Goal: Navigation & Orientation: Find specific page/section

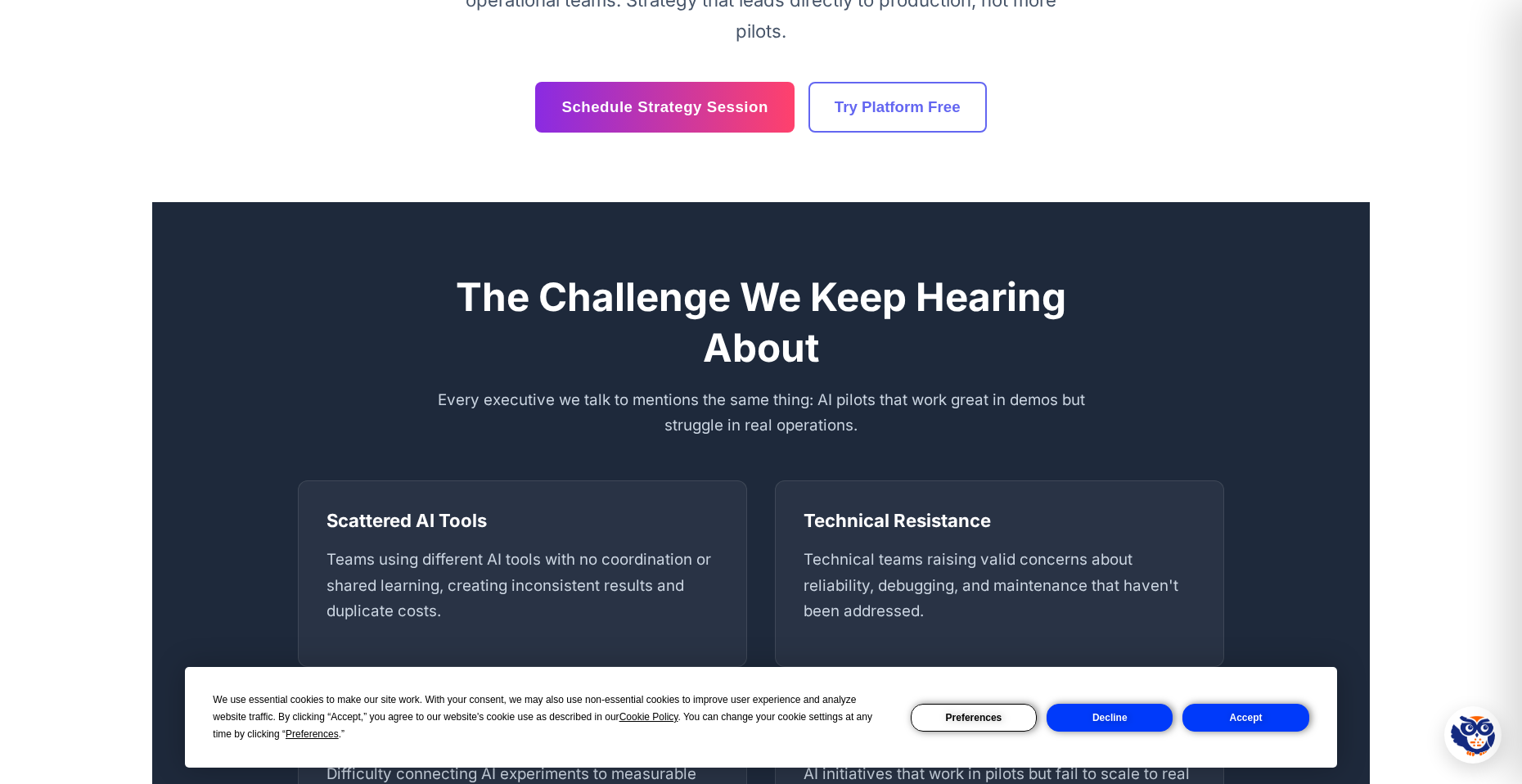
scroll to position [573, 0]
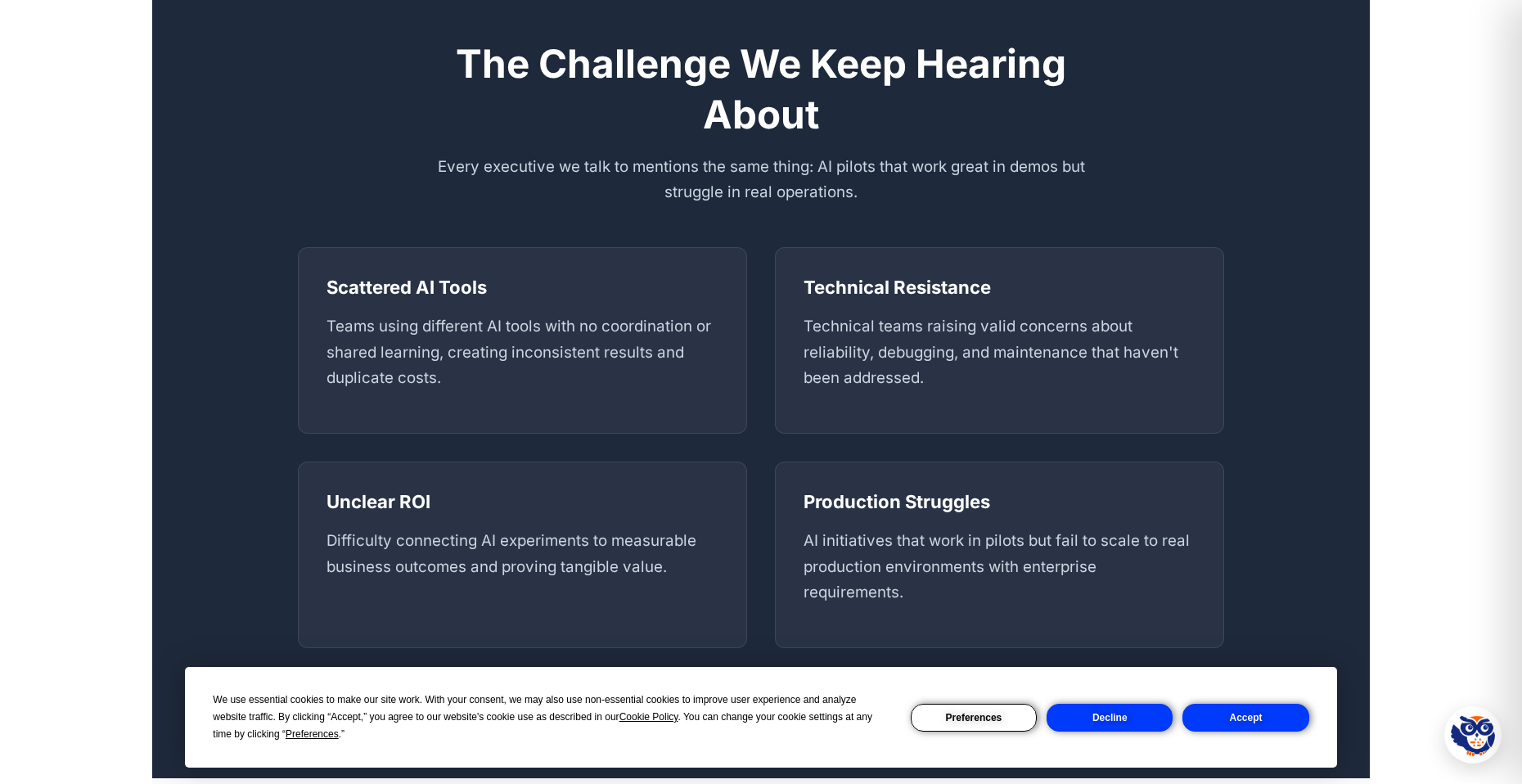
click at [1261, 720] on button "Accept" at bounding box center [1245, 717] width 126 height 28
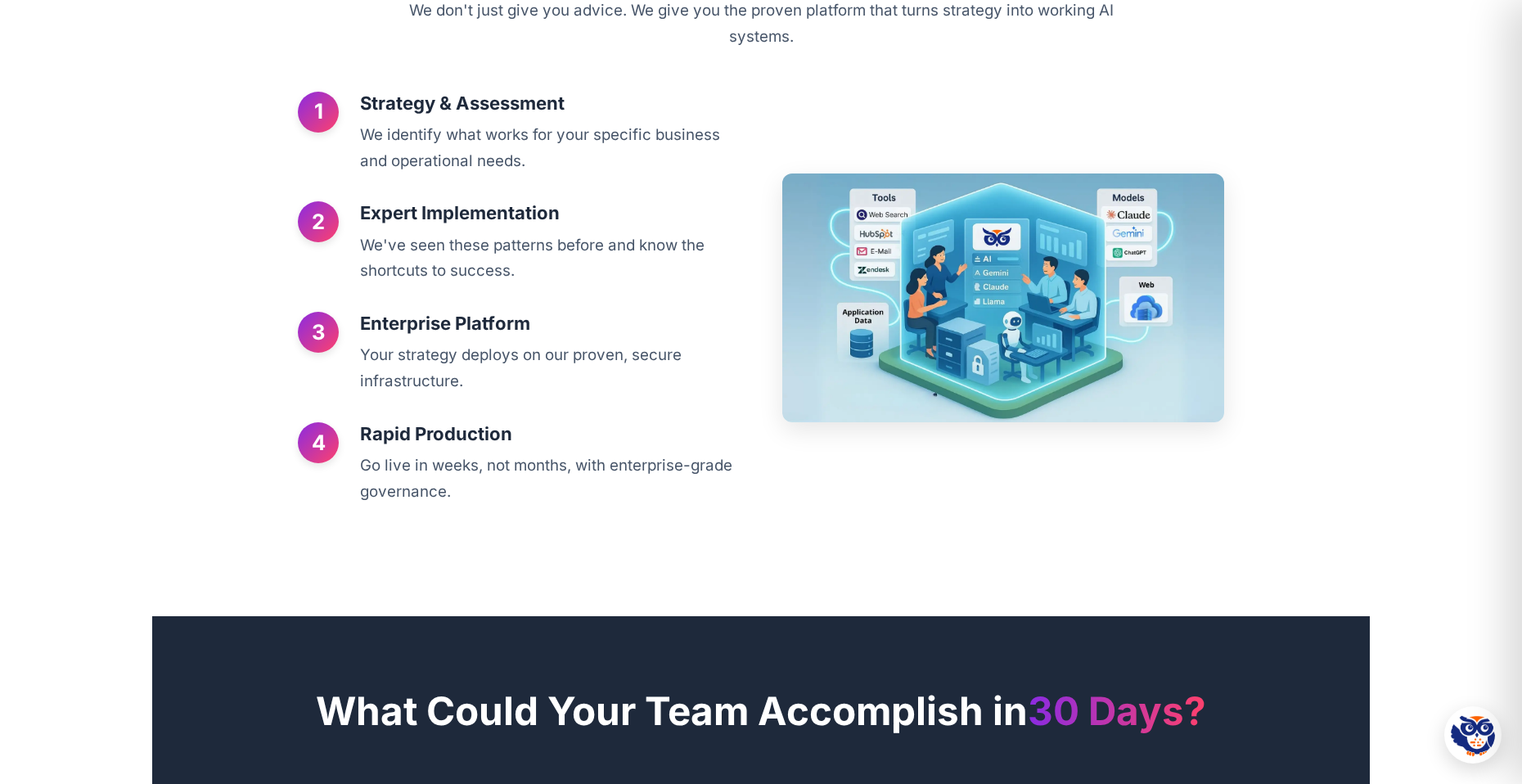
click at [851, 265] on img at bounding box center [1003, 298] width 443 height 249
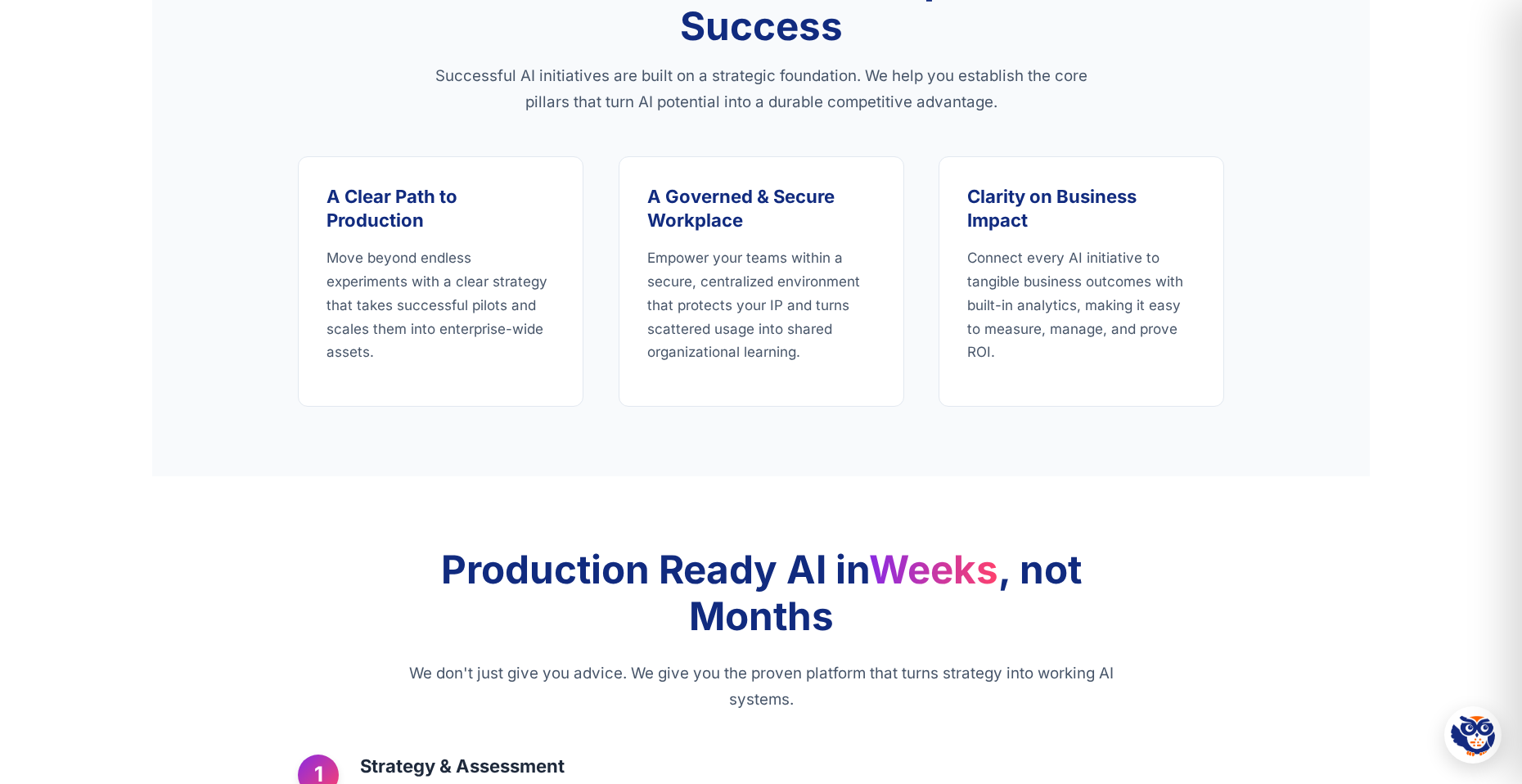
scroll to position [0, 0]
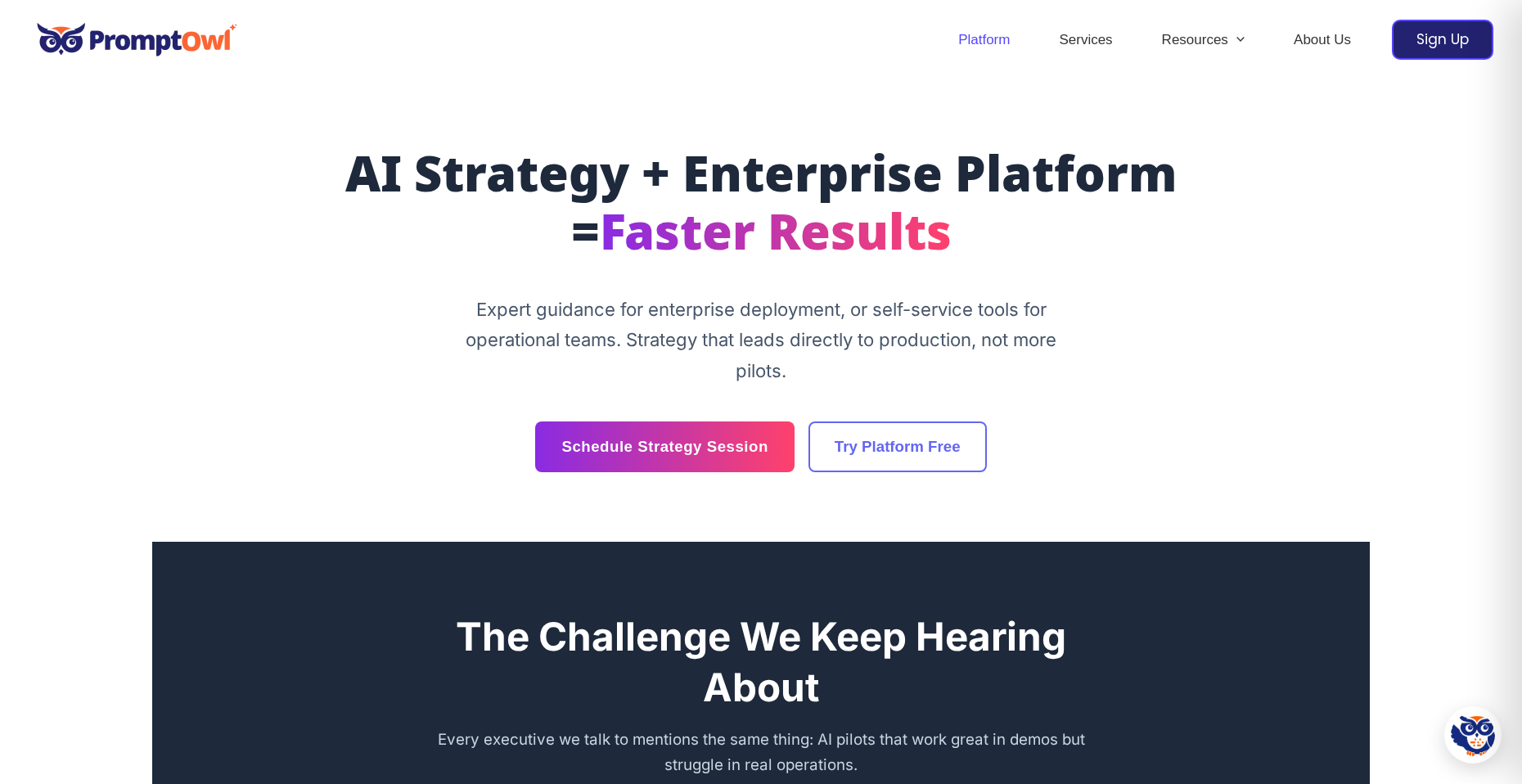
click at [991, 41] on link "Platform" at bounding box center [984, 40] width 101 height 57
